Goal: Use online tool/utility: Utilize a website feature to perform a specific function

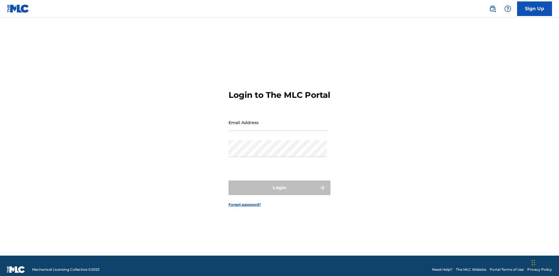
scroll to position [8, 0]
click at [278, 120] on input "Email Address" at bounding box center [277, 122] width 98 height 17
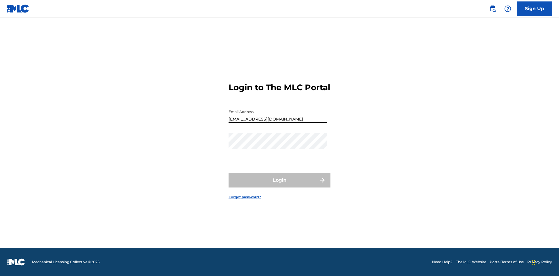
type input "Duke.McTesterson@gmail.com"
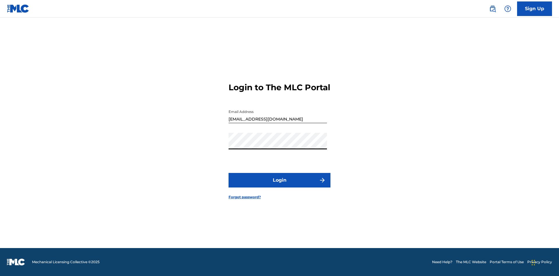
click at [279, 185] on button "Login" at bounding box center [279, 180] width 102 height 15
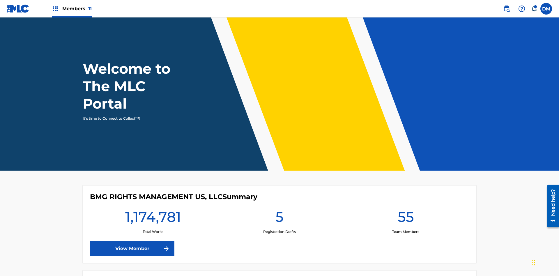
scroll to position [25, 0]
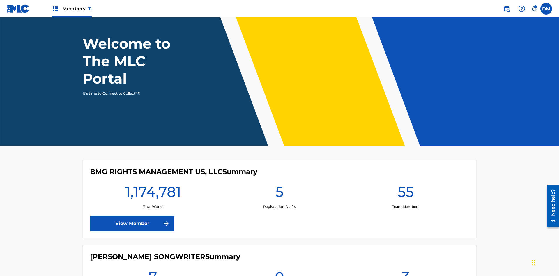
click at [72, 8] on span "Members 11" at bounding box center [76, 8] width 29 height 7
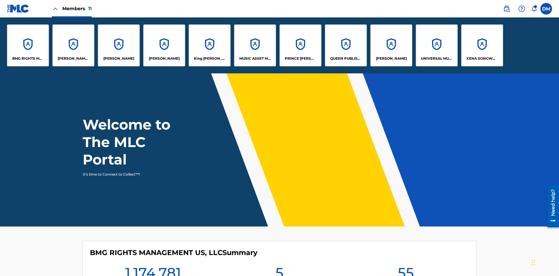
click at [28, 58] on p "BMG RIGHTS MANAGEMENT US, LLC" at bounding box center [28, 58] width 32 height 5
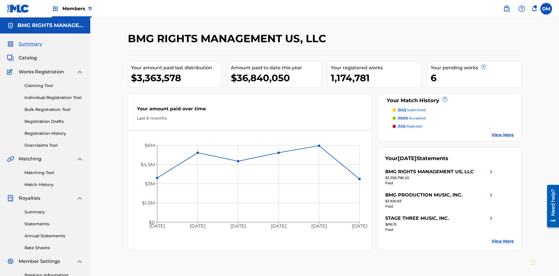
click at [54, 142] on link "Overclaims Tool" at bounding box center [53, 145] width 59 height 6
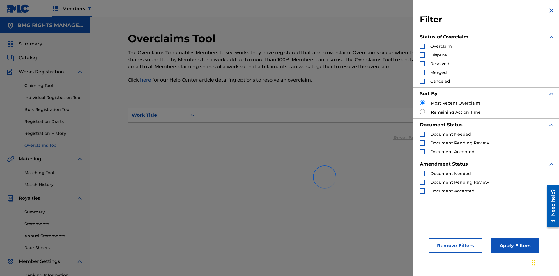
click at [422, 46] on div "Search Form" at bounding box center [422, 46] width 5 height 5
click at [514, 246] on button "Apply Filters" at bounding box center [515, 245] width 48 height 15
